Goal: Entertainment & Leisure: Consume media (video, audio)

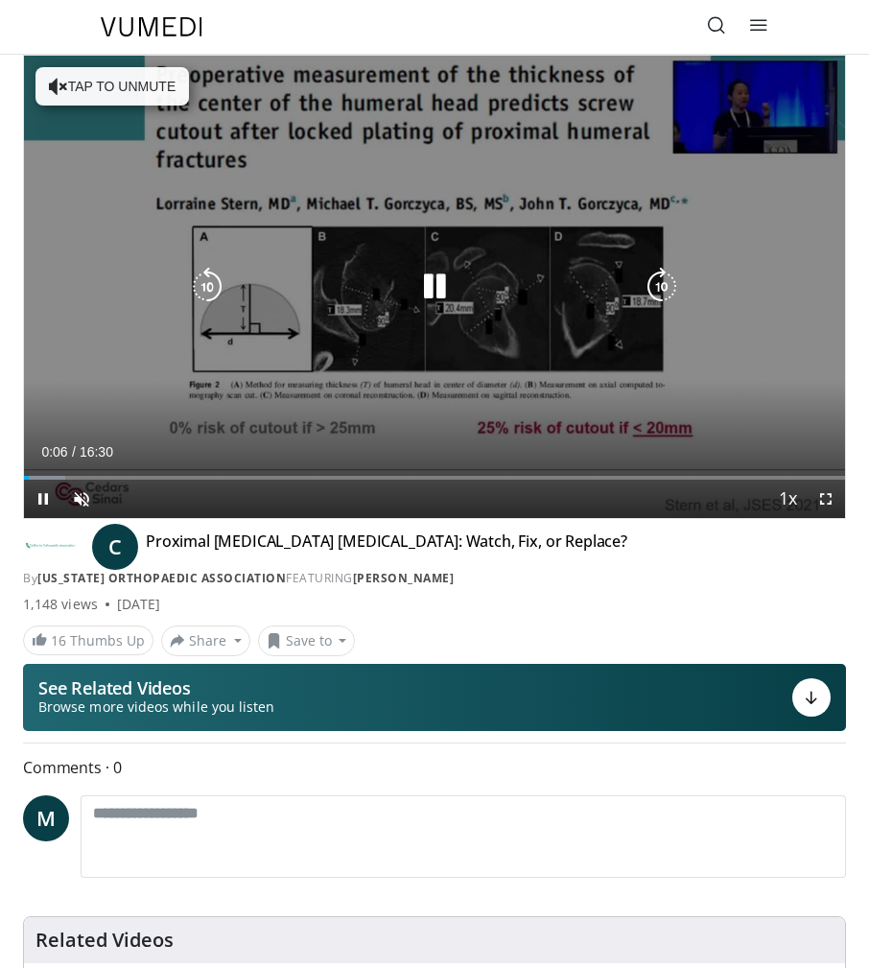
click at [98, 83] on button "Tap to unmute" at bounding box center [111, 86] width 153 height 38
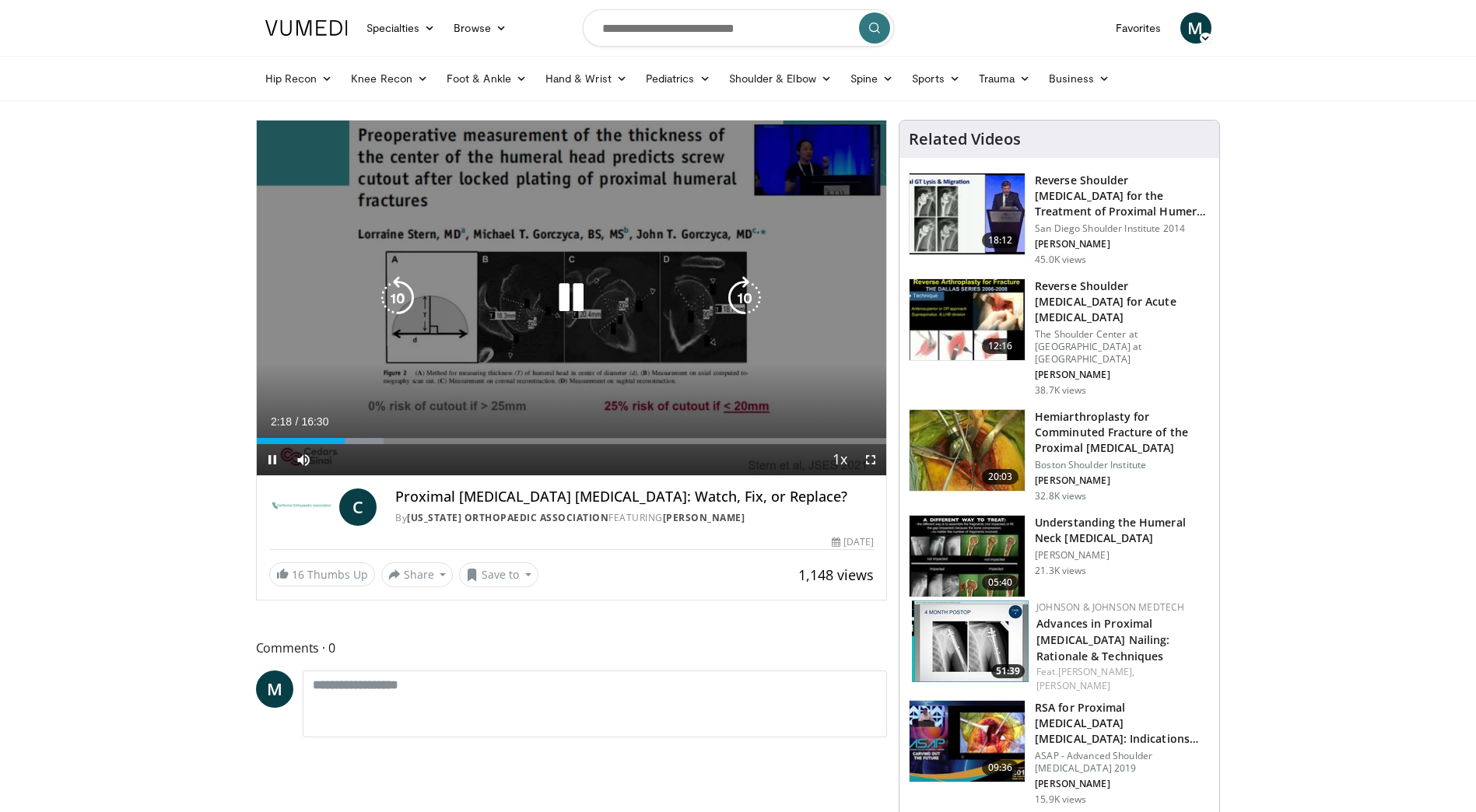
click at [572, 297] on icon "Video Player" at bounding box center [571, 298] width 44 height 44
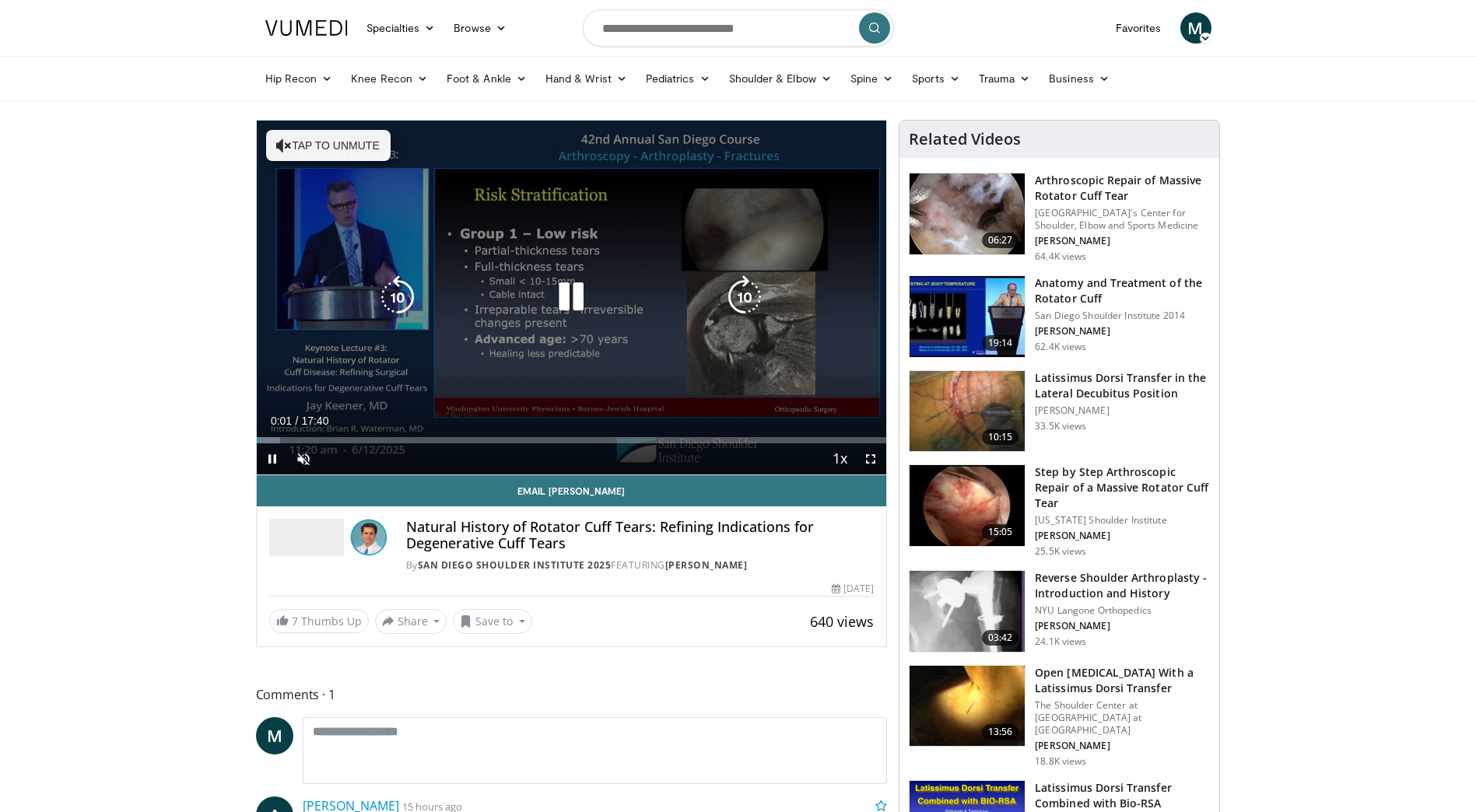
click at [346, 148] on button "Tap to unmute" at bounding box center [328, 145] width 124 height 31
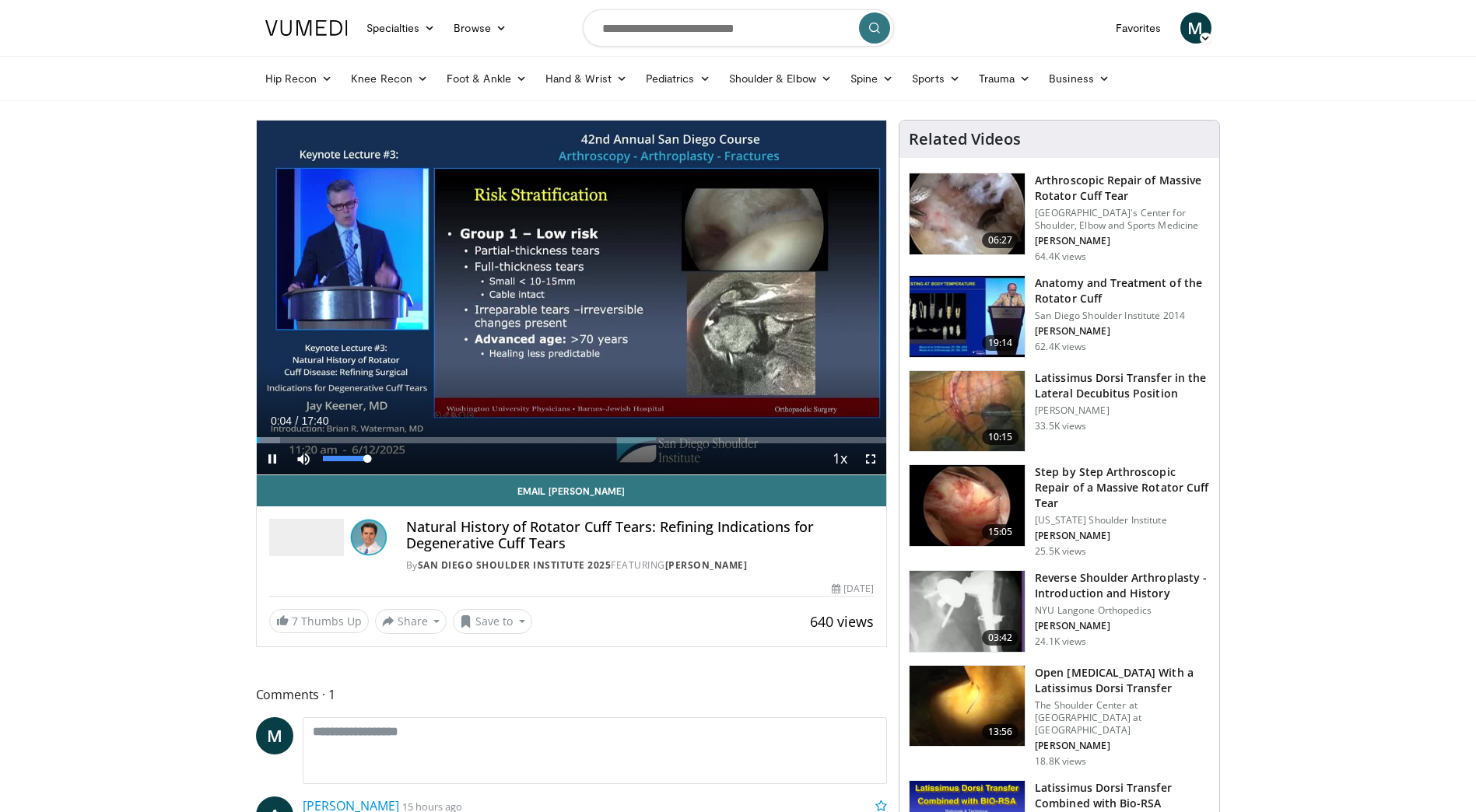
drag, startPoint x: 369, startPoint y: 461, endPoint x: 390, endPoint y: 462, distance: 21.0
click at [390, 462] on div "Mute 100%" at bounding box center [342, 459] width 109 height 31
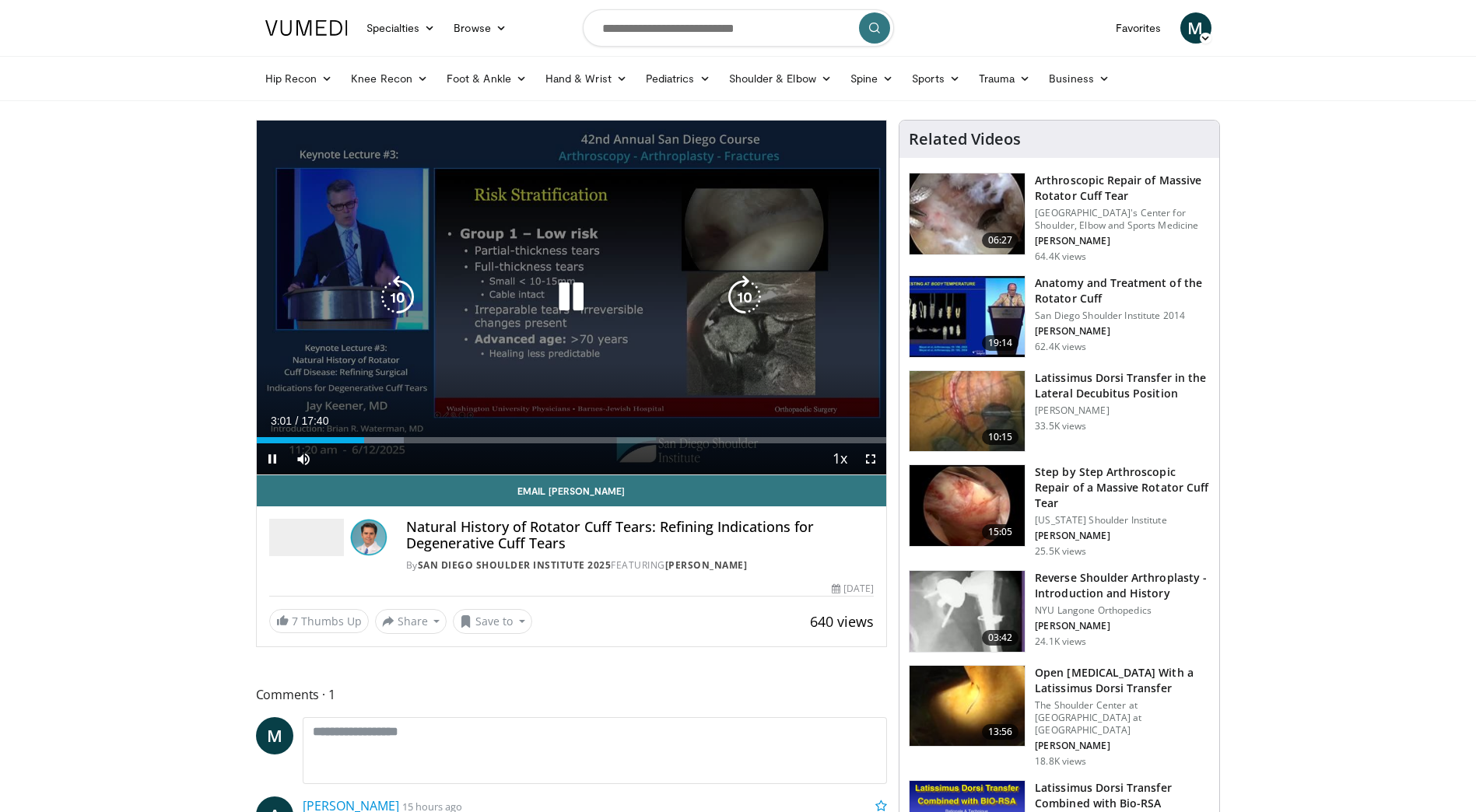
click at [571, 294] on icon "Video Player" at bounding box center [571, 297] width 44 height 44
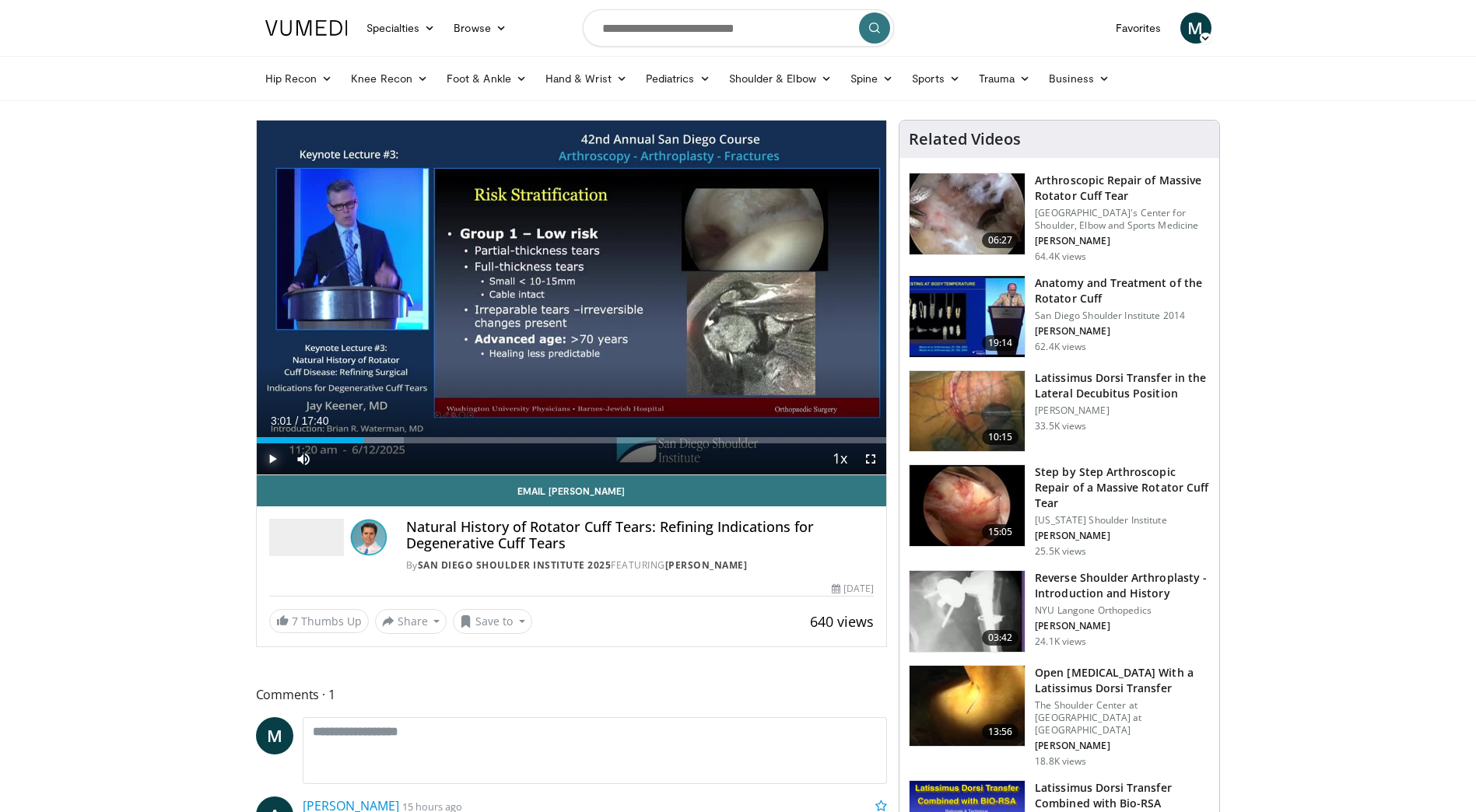
click at [274, 458] on span "Video Player" at bounding box center [272, 459] width 31 height 31
click at [275, 456] on span "Video Player" at bounding box center [272, 459] width 31 height 31
click at [273, 458] on span "Video Player" at bounding box center [272, 459] width 31 height 31
